Goal: Book appointment/travel/reservation

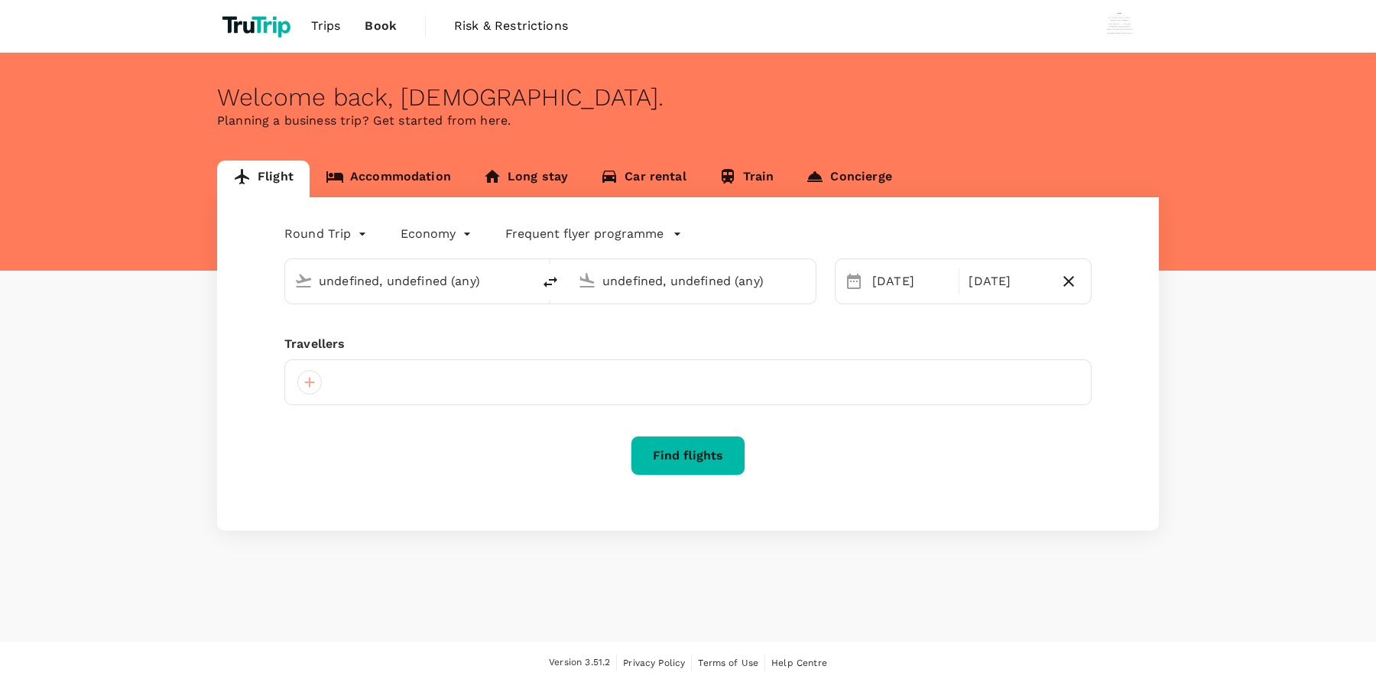
type input "[GEOGRAPHIC_DATA], [GEOGRAPHIC_DATA] (any)"
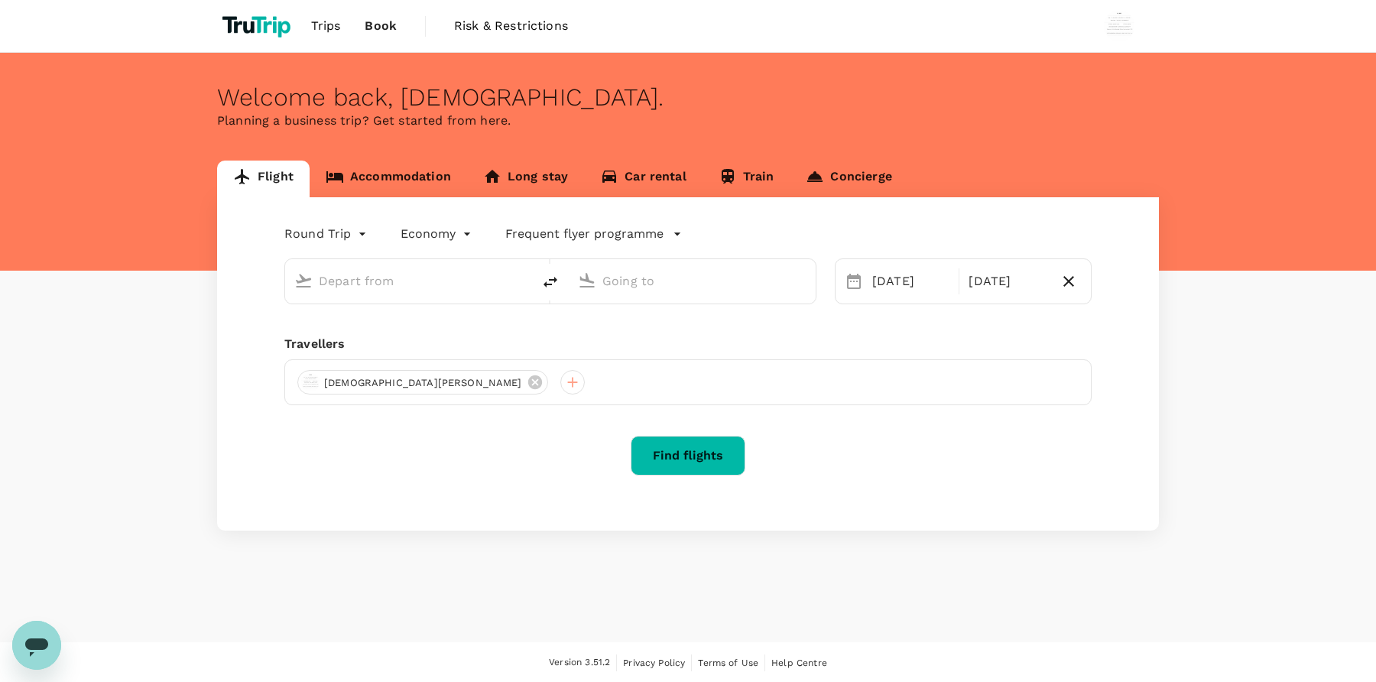
click at [381, 170] on link "Accommodation" at bounding box center [388, 178] width 157 height 37
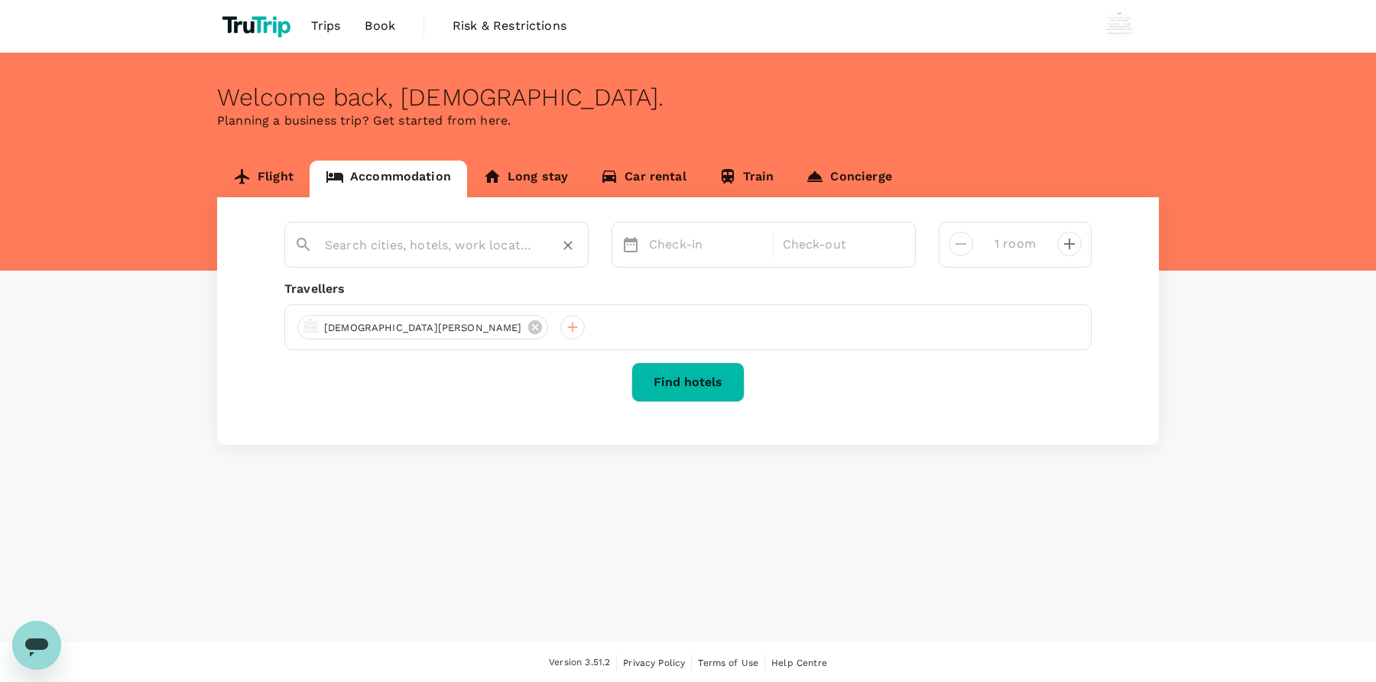
click at [546, 234] on div at bounding box center [452, 245] width 254 height 24
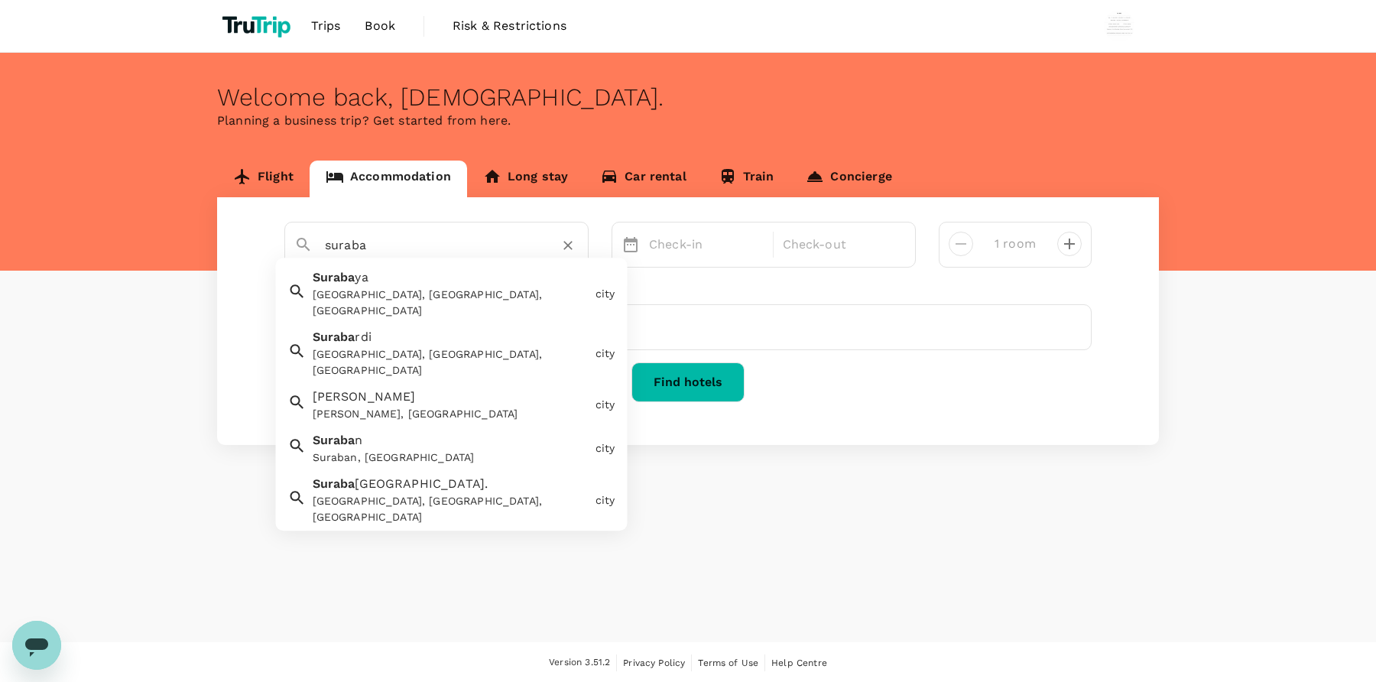
click at [536, 284] on div "Suraba ya [GEOGRAPHIC_DATA], [GEOGRAPHIC_DATA], [GEOGRAPHIC_DATA]" at bounding box center [447, 291] width 283 height 57
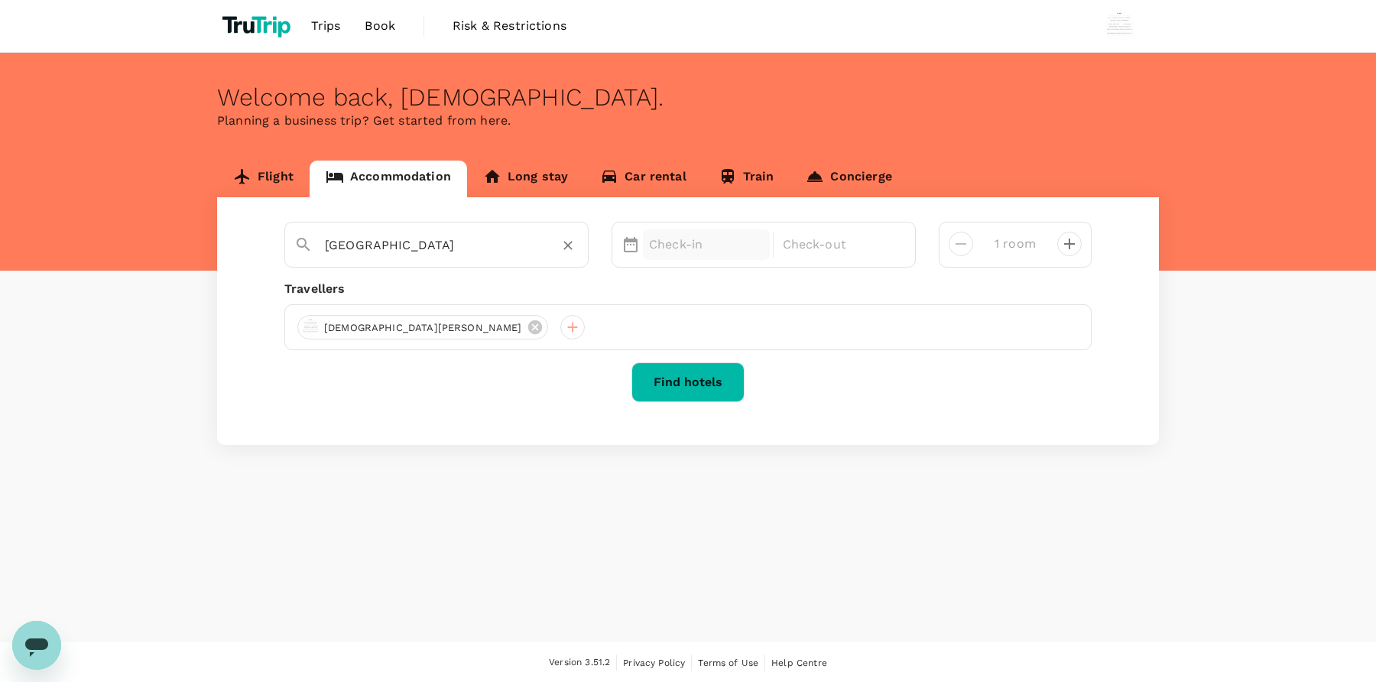
type input "[GEOGRAPHIC_DATA]"
click at [697, 242] on p "Check-in" at bounding box center [706, 244] width 115 height 18
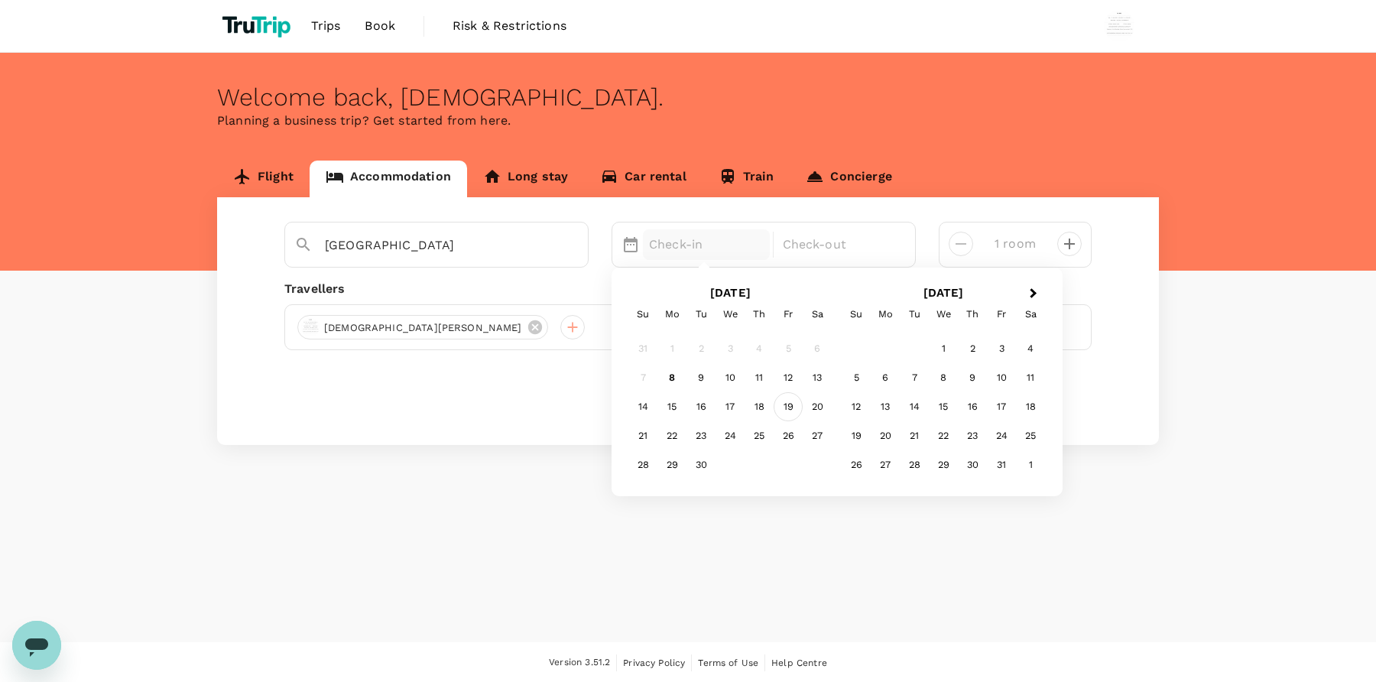
click at [780, 410] on div "19" at bounding box center [787, 406] width 29 height 29
click at [814, 407] on div "20" at bounding box center [816, 406] width 29 height 29
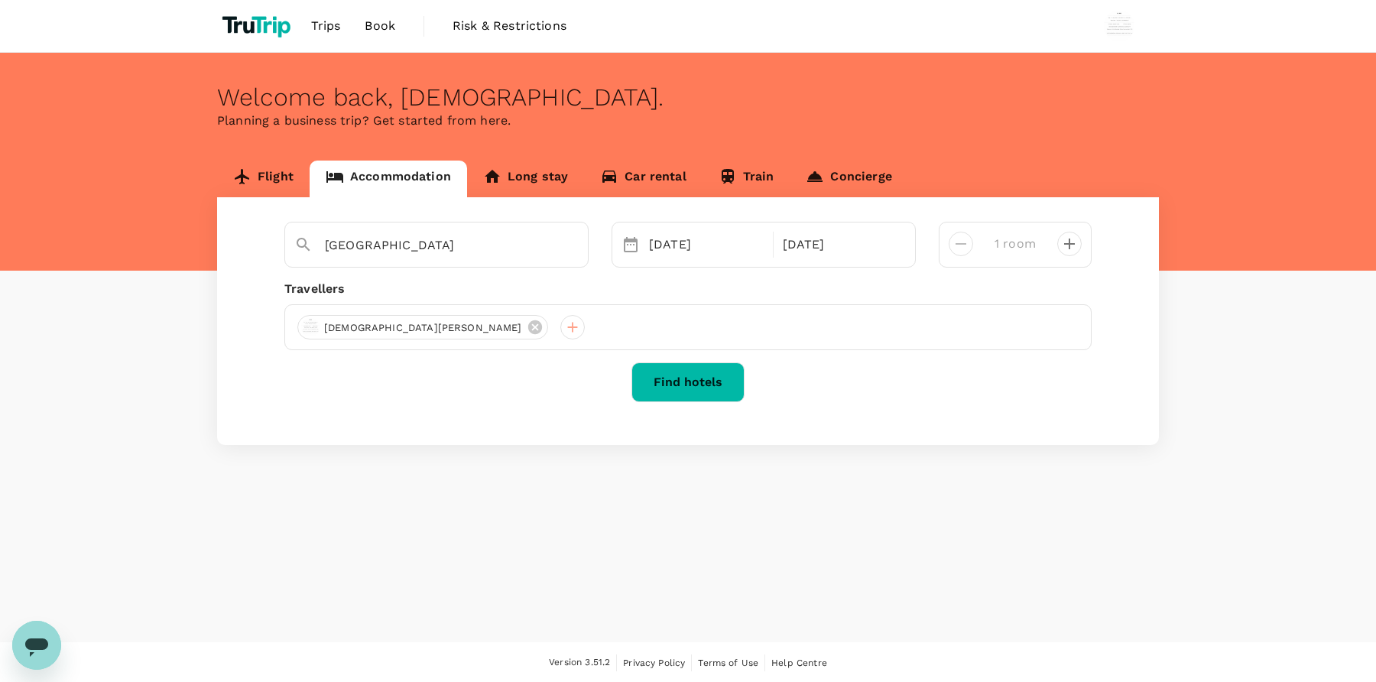
click at [684, 391] on button "Find hotels" at bounding box center [687, 382] width 113 height 40
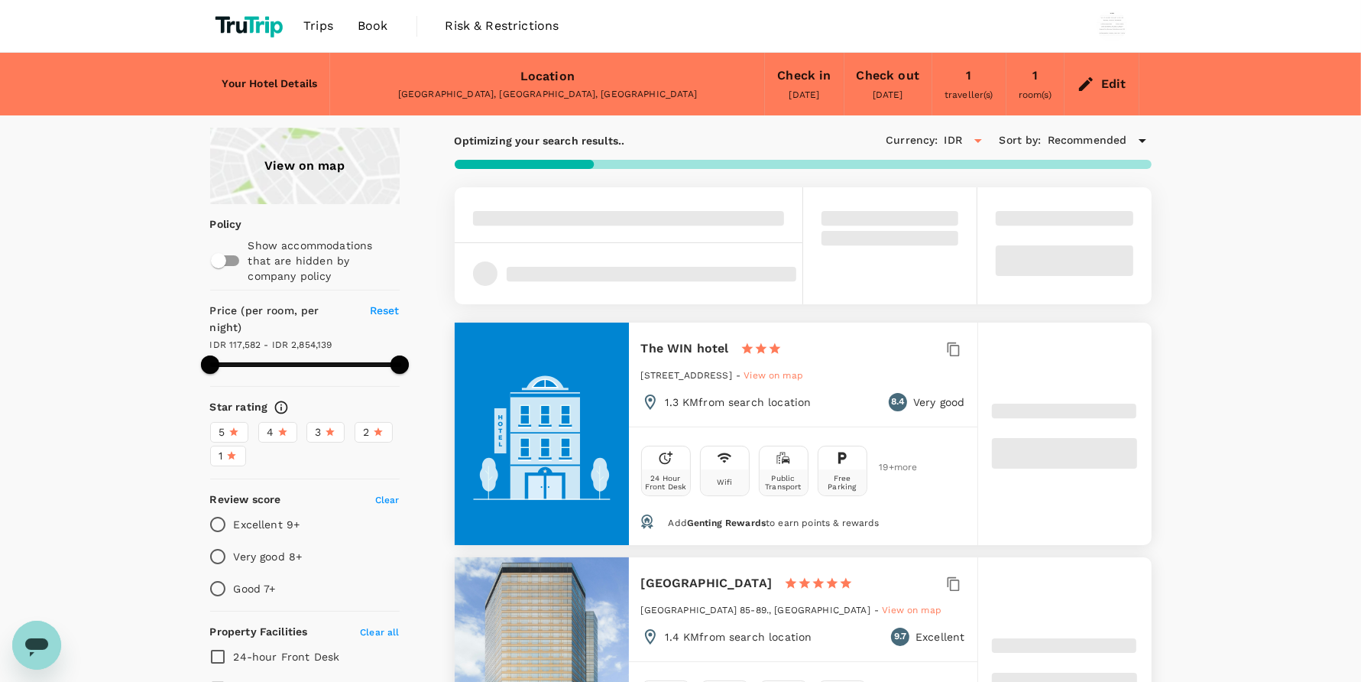
type input "220.1"
type input "IDR"
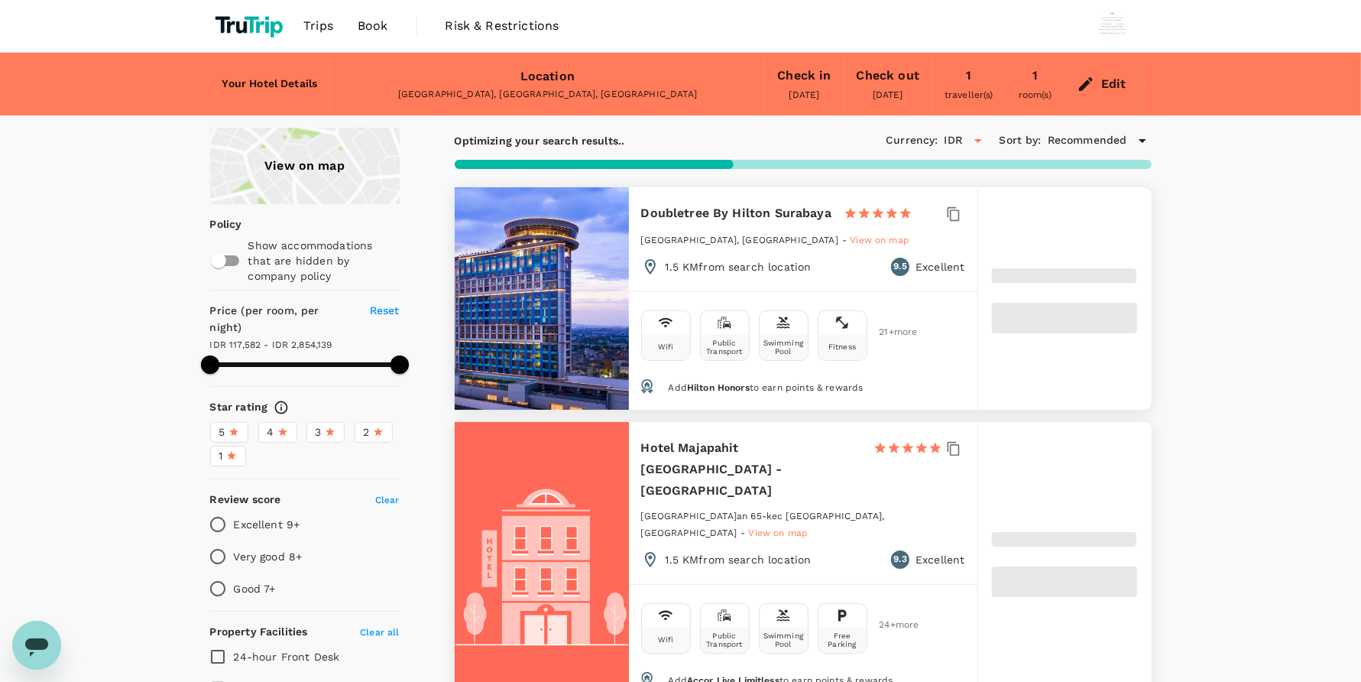
type input "220.37"
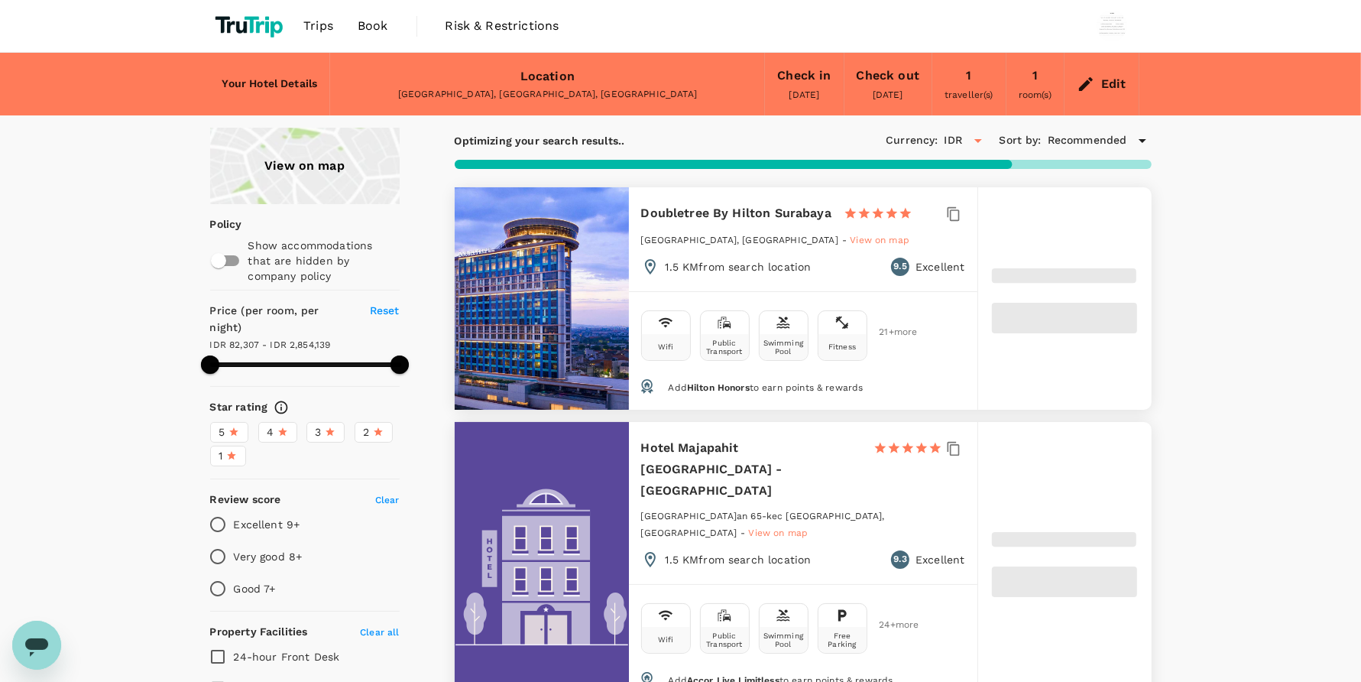
type input "6.37"
type input "221.29"
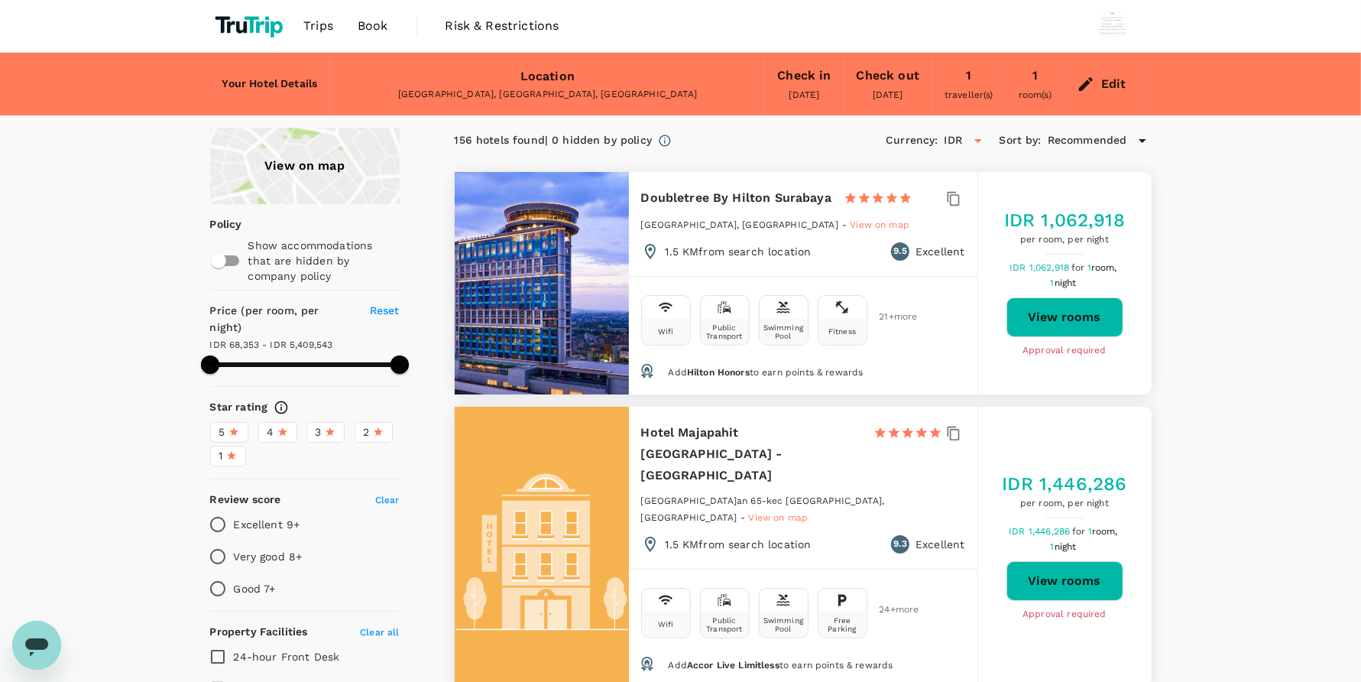
type input "5.29"
type input "418.29"
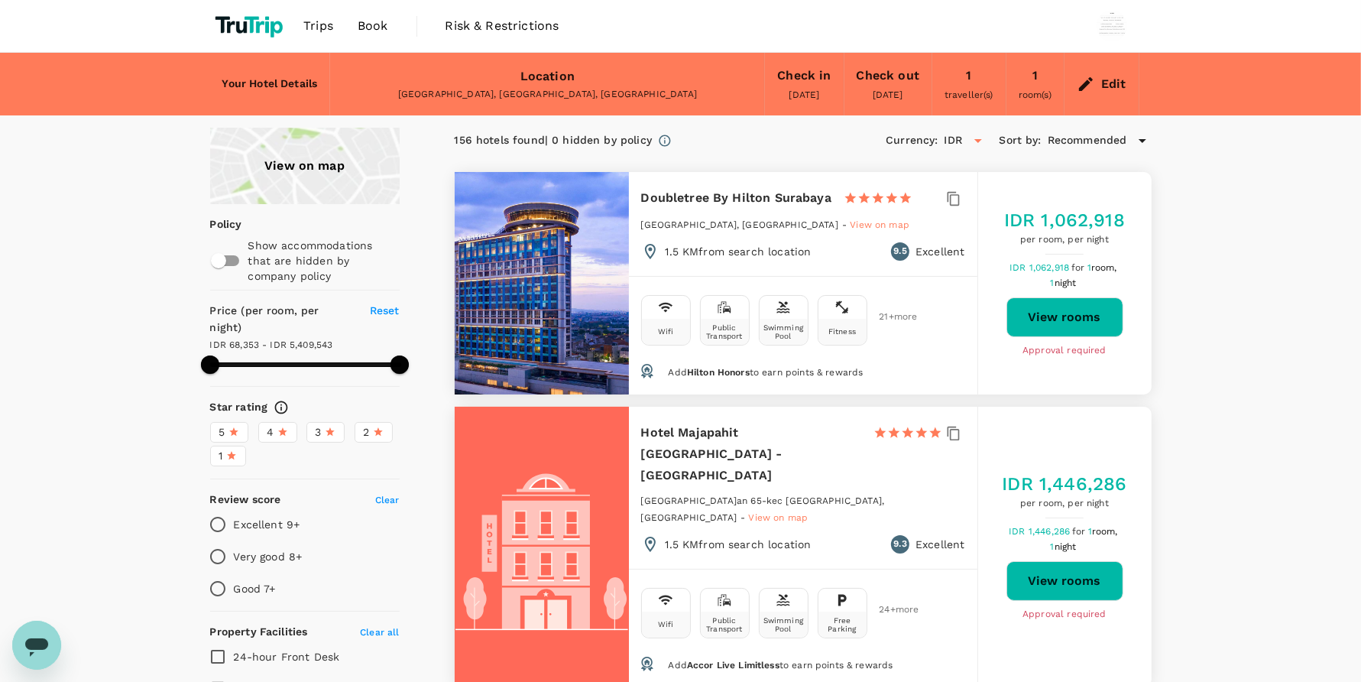
click at [364, 29] on span "Book" at bounding box center [373, 26] width 31 height 18
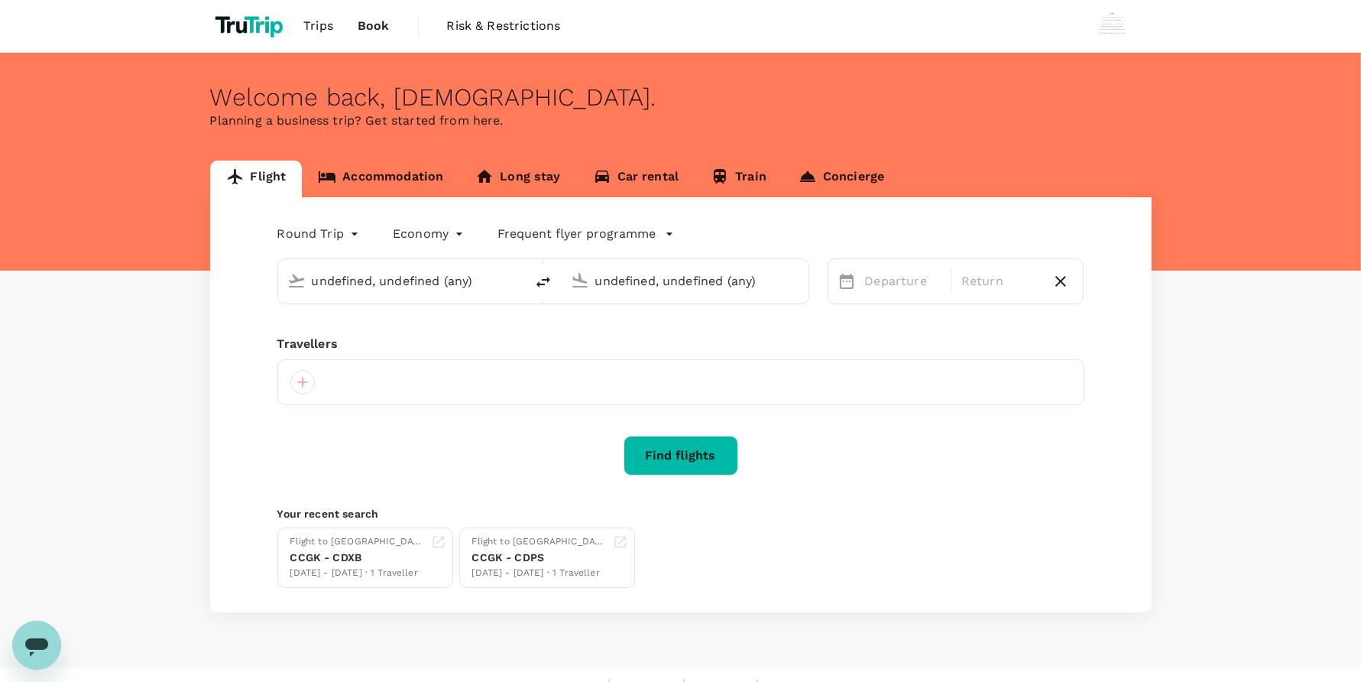
type input "[GEOGRAPHIC_DATA], [GEOGRAPHIC_DATA] (any)"
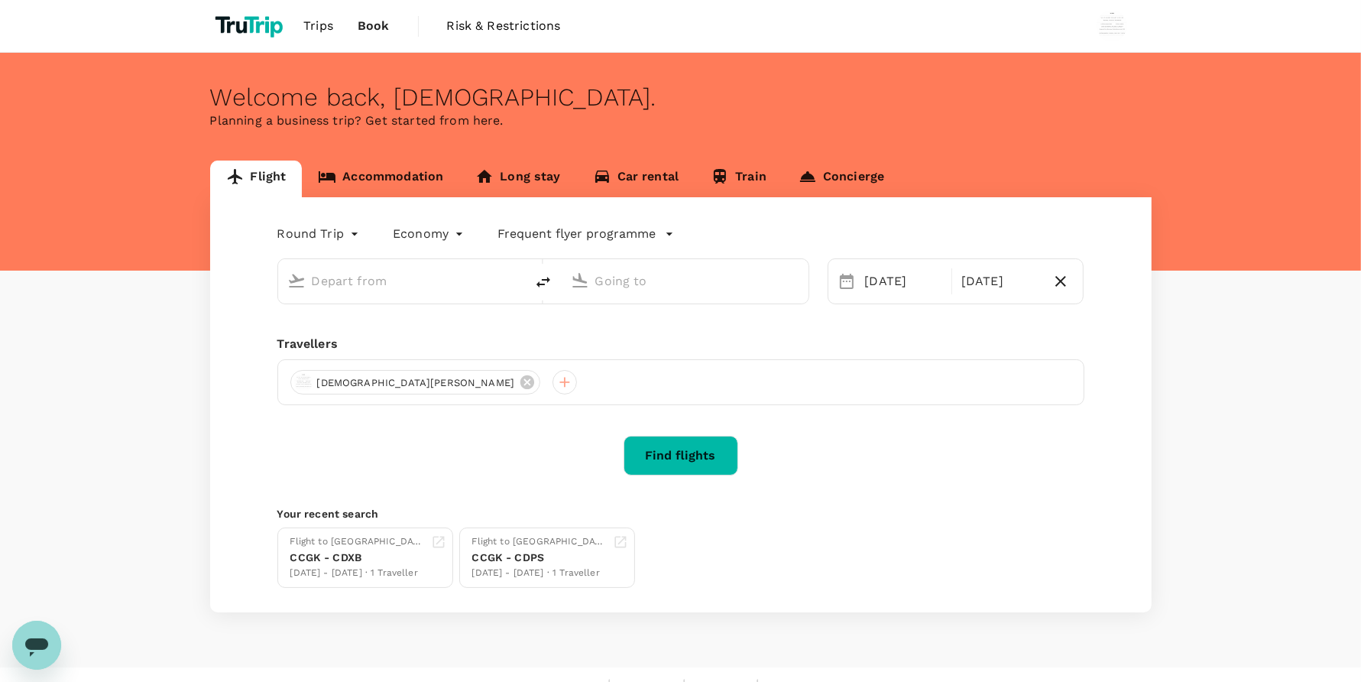
type input "[GEOGRAPHIC_DATA], [GEOGRAPHIC_DATA] (any)"
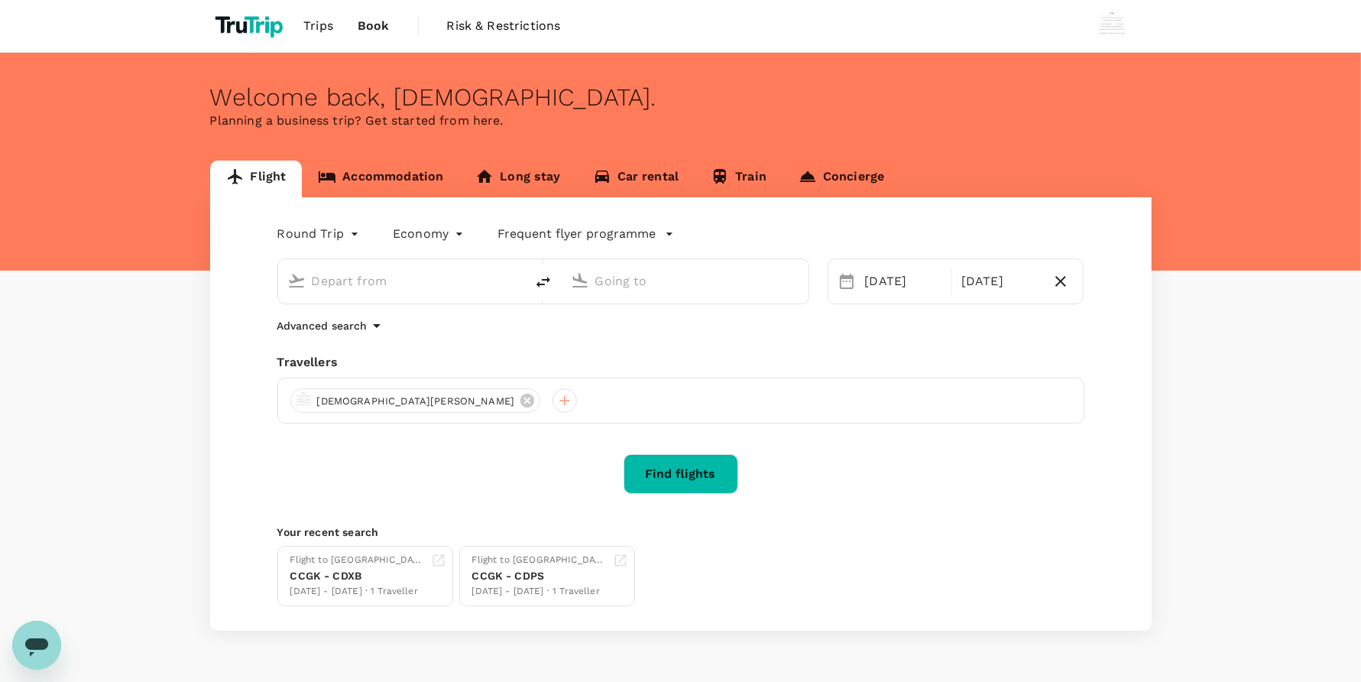
type input "[GEOGRAPHIC_DATA], [GEOGRAPHIC_DATA] (any)"
click at [386, 173] on link "Accommodation" at bounding box center [380, 178] width 157 height 37
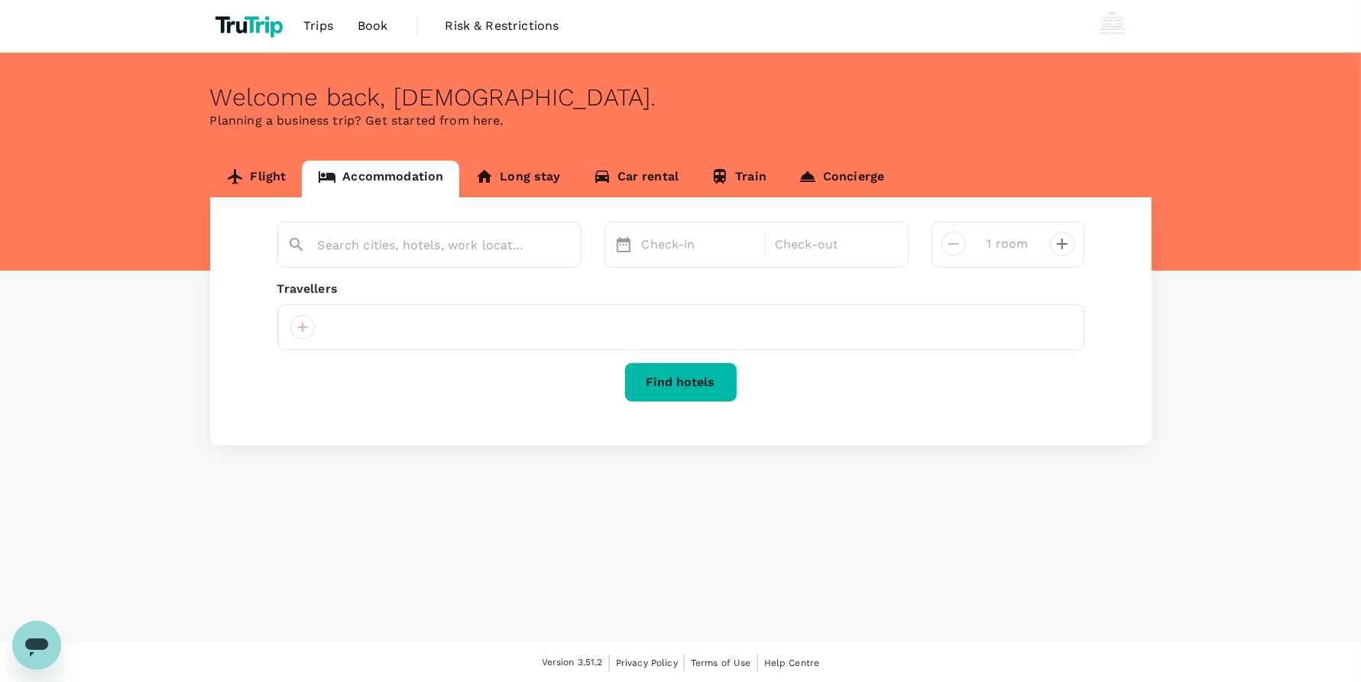
type input "[GEOGRAPHIC_DATA]"
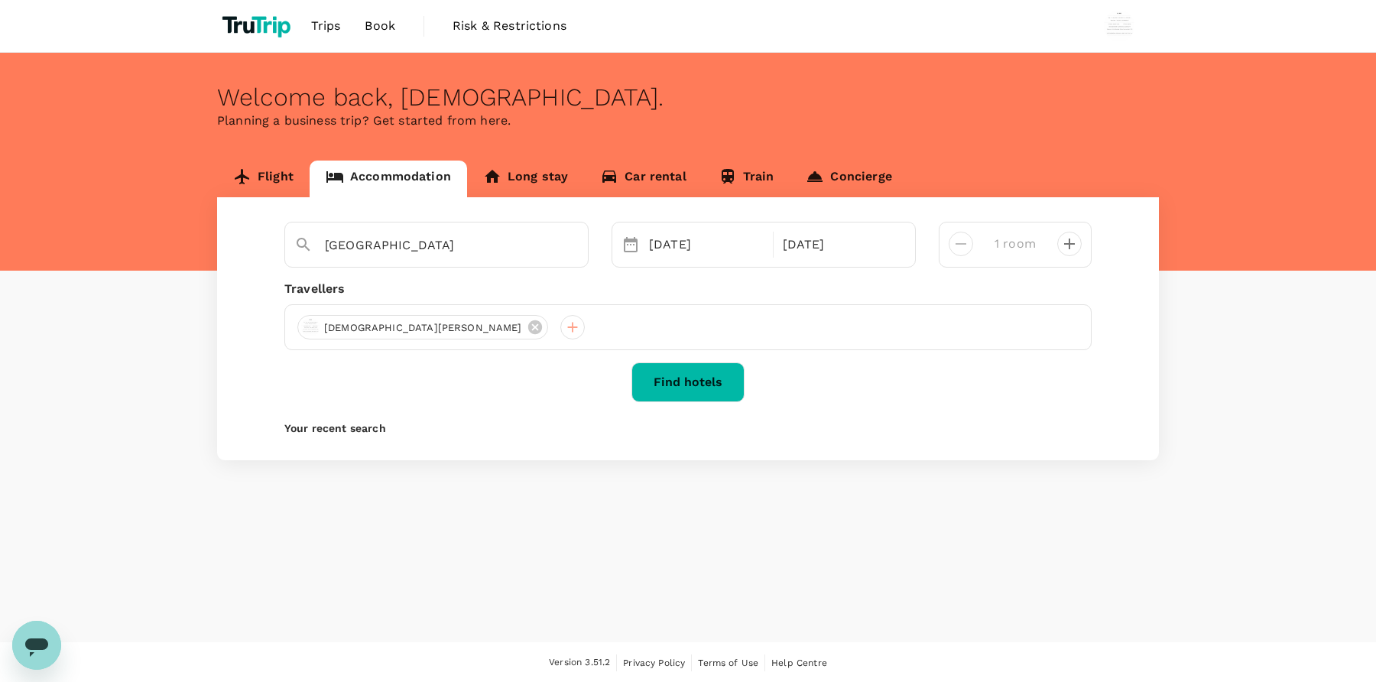
drag, startPoint x: 617, startPoint y: 407, endPoint x: 673, endPoint y: 378, distance: 62.5
click at [673, 378] on button "Find hotels" at bounding box center [687, 382] width 113 height 40
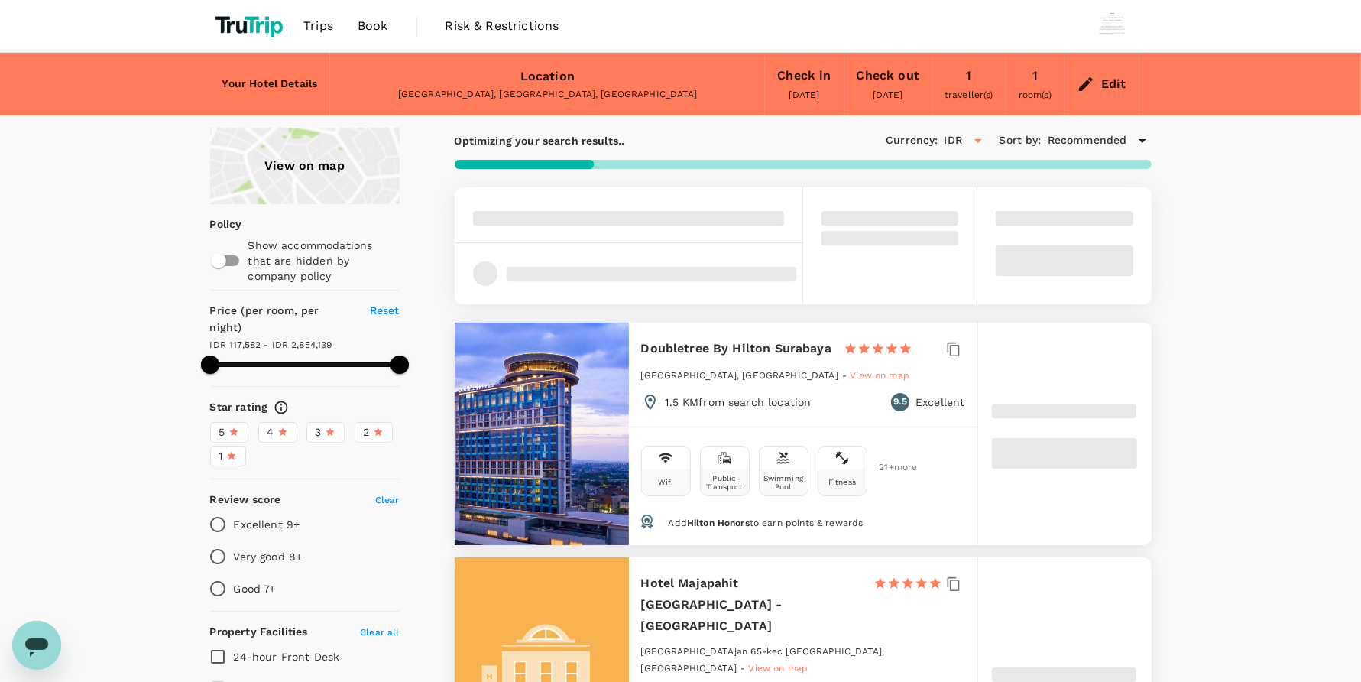
scroll to position [344, 0]
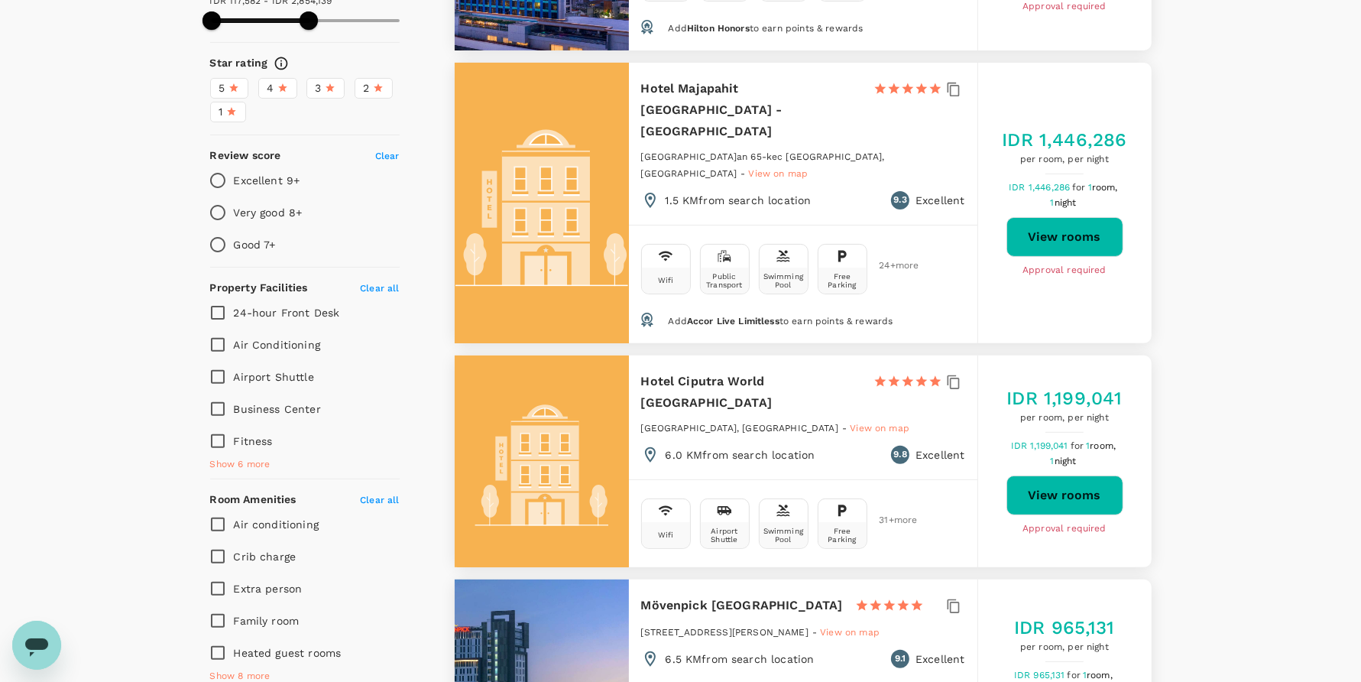
type input "221.29"
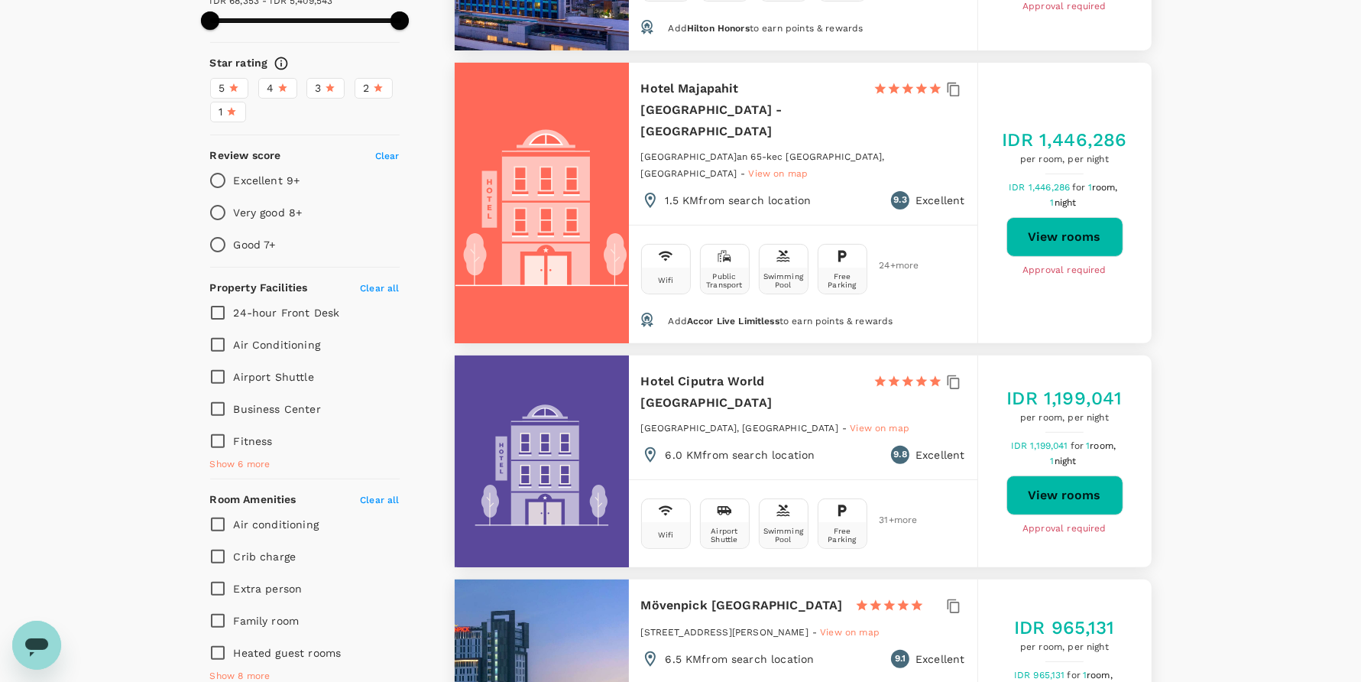
type input "5.29"
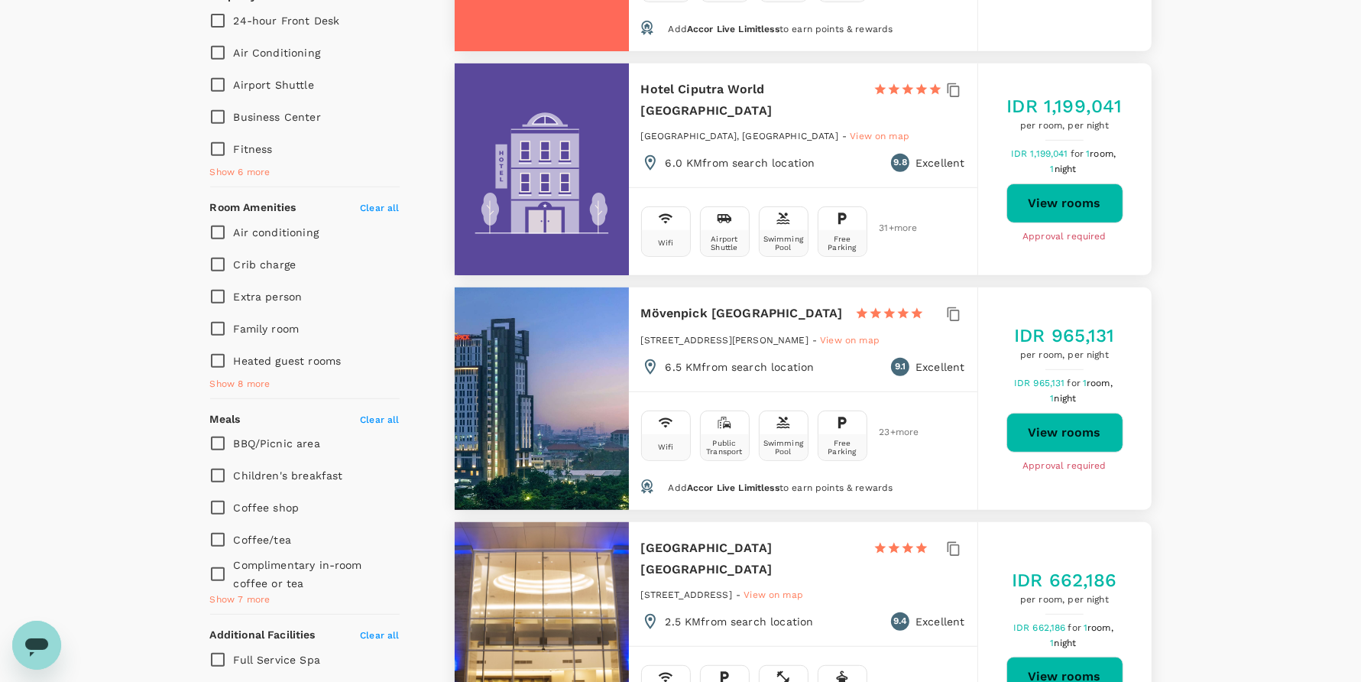
scroll to position [688, 0]
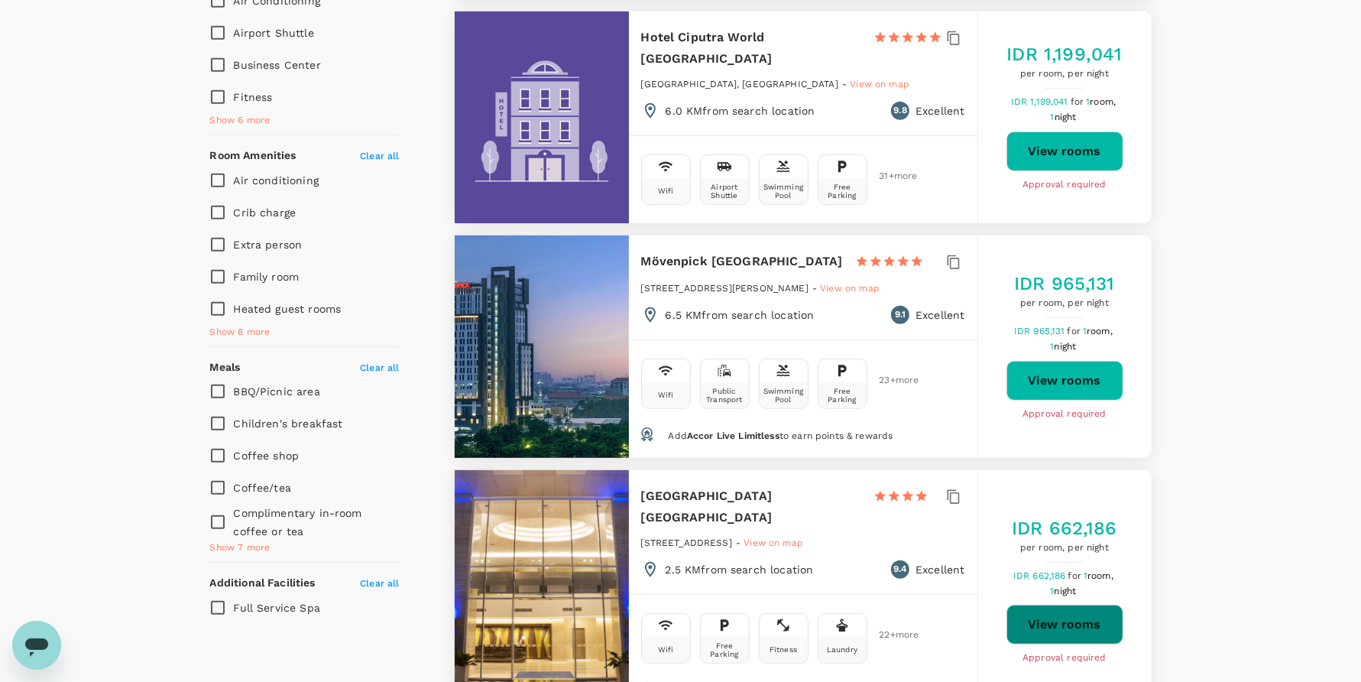
click at [1101, 605] on button "View rooms" at bounding box center [1065, 625] width 117 height 40
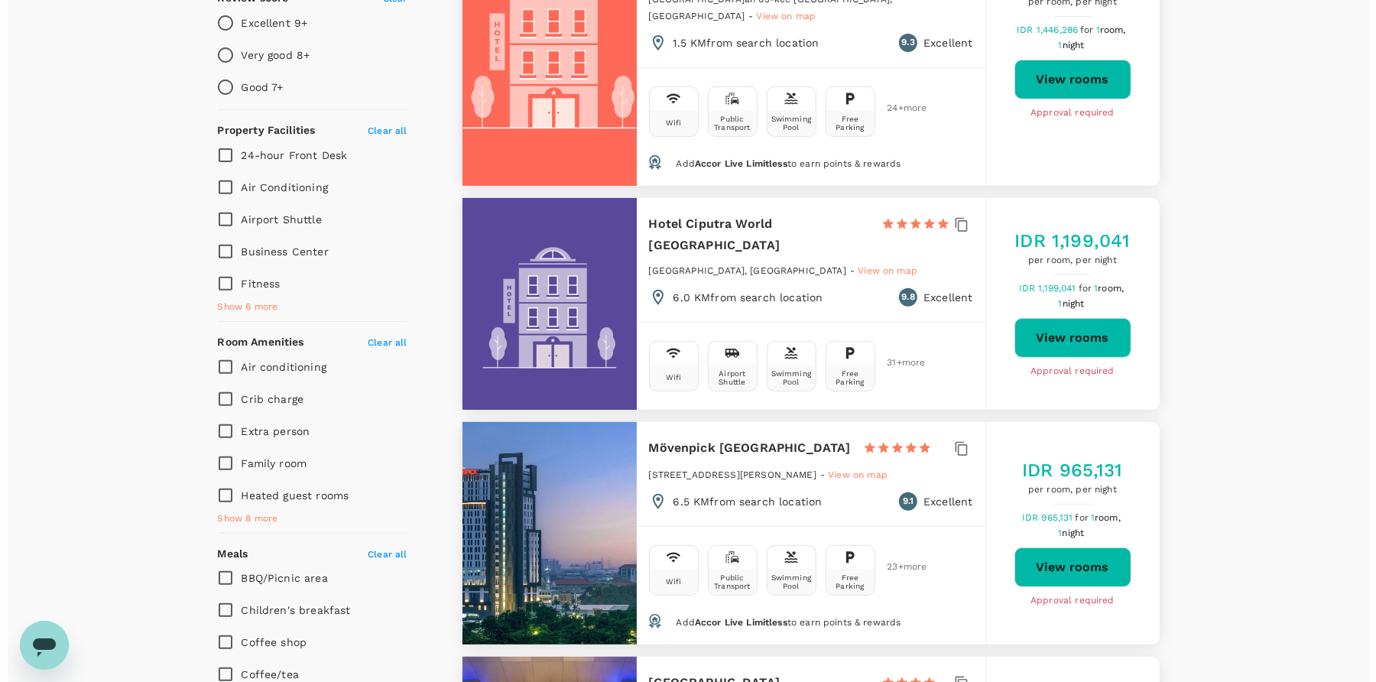
scroll to position [344, 0]
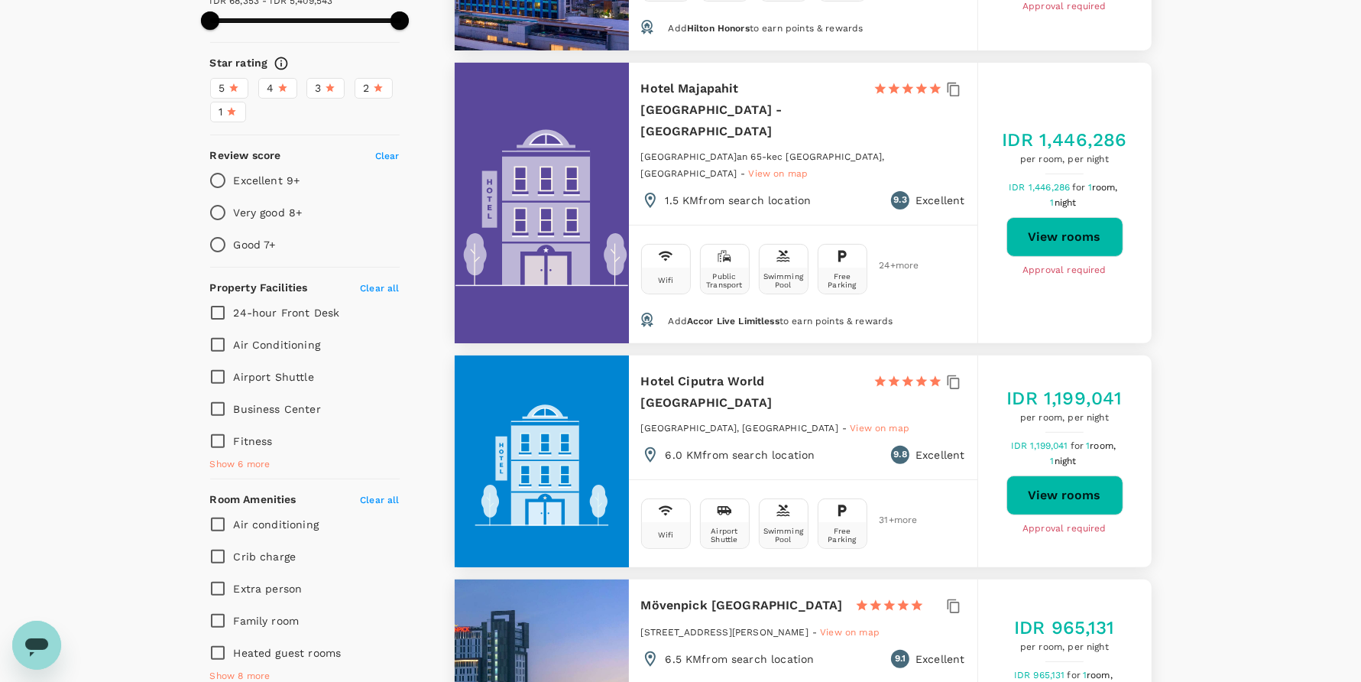
type input "418.29"
